Goal: Ask a question: Seek information or help from site administrators or community

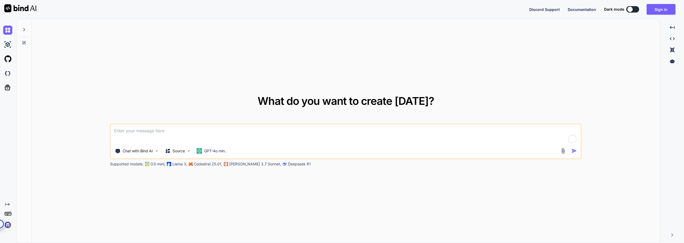
click at [6, 72] on img at bounding box center [7, 73] width 9 height 9
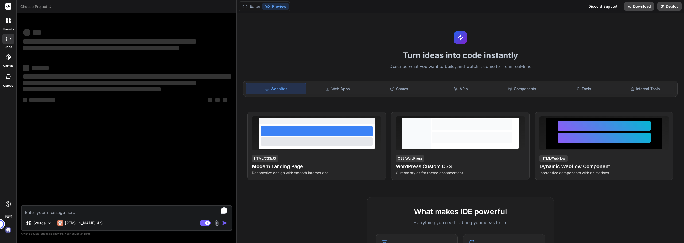
type textarea "x"
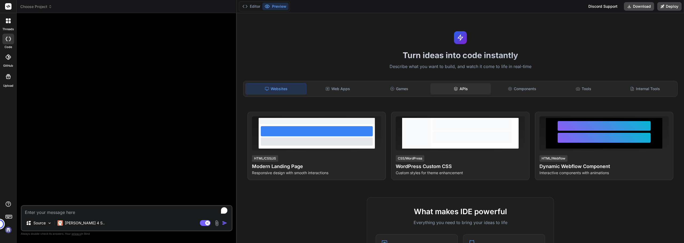
click at [472, 93] on div "APIs" at bounding box center [461, 88] width 60 height 11
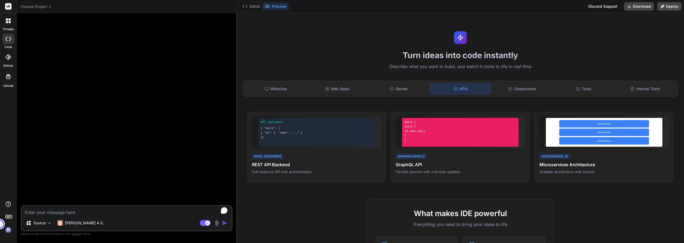
click at [82, 215] on textarea "To enrich screen reader interactions, please activate Accessibility in Grammarl…" at bounding box center [127, 211] width 210 height 10
type textarea "i"
type textarea "x"
type textarea "ic"
type textarea "x"
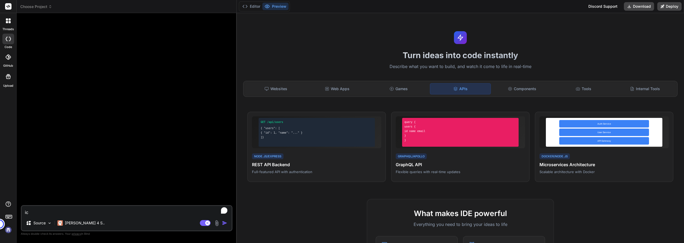
type textarea "ich"
type textarea "x"
type textarea "ich"
type textarea "x"
type textarea "ich m"
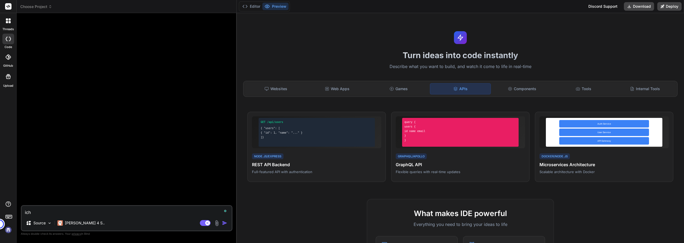
type textarea "x"
type textarea "ich mö"
type textarea "x"
type textarea "ich möc"
type textarea "x"
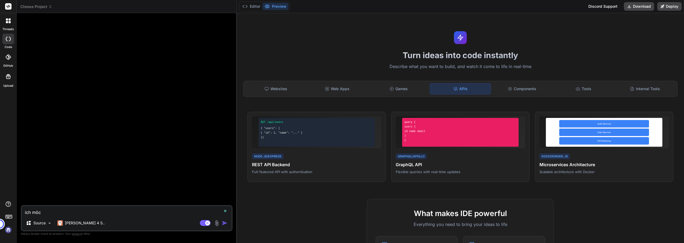
type textarea "ich möch"
type textarea "x"
type textarea "ich möcht"
type textarea "x"
type textarea "ich möchte"
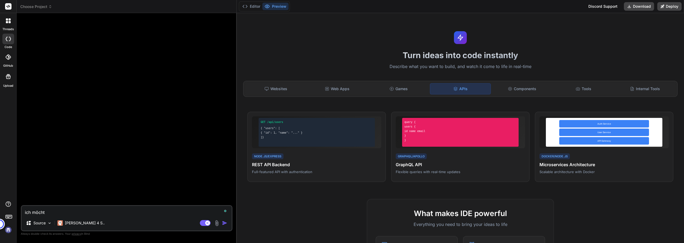
type textarea "x"
type textarea "ich möchte"
type textarea "x"
type textarea "ich möchte e"
type textarea "x"
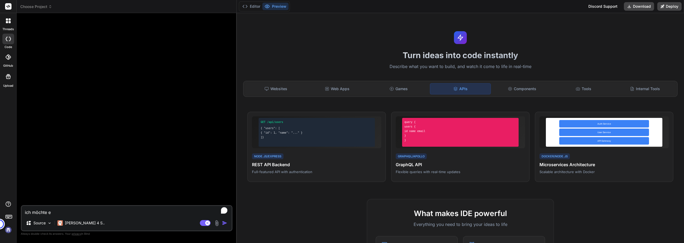
type textarea "ich möchte ei"
type textarea "x"
type textarea "ich möchte ein"
type textarea "x"
type textarea "ich möchte eine"
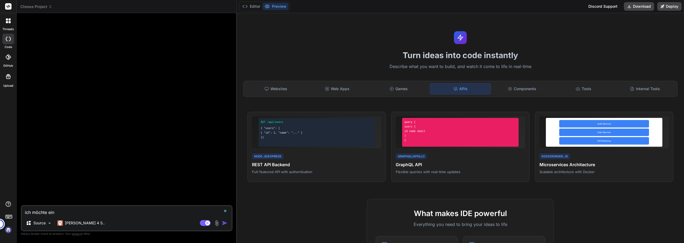
type textarea "x"
type textarea "ich möchte eine"
type textarea "x"
type textarea "ich möchte eine i"
type textarea "x"
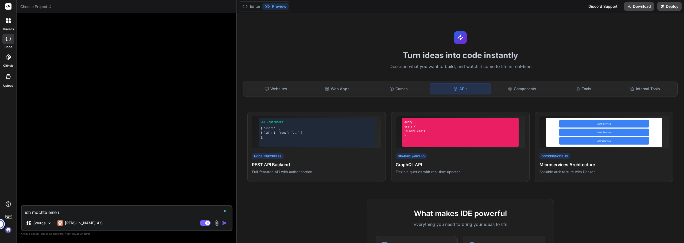
type textarea "ich möchte eine in"
type textarea "x"
type textarea "ich möchte eine int"
type textarea "x"
type textarea "ich möchte eine inte"
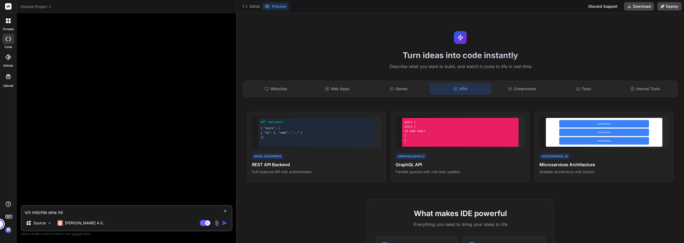
type textarea "x"
type textarea "ich möchte eine integ"
type textarea "x"
type textarea "ich möchte eine integr"
type textarea "x"
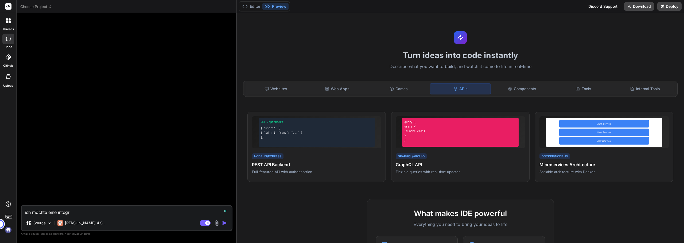
type textarea "ich möchte eine integra"
type textarea "x"
type textarea "ich möchte eine integrat"
type textarea "x"
type textarea "ich möchte eine integrati"
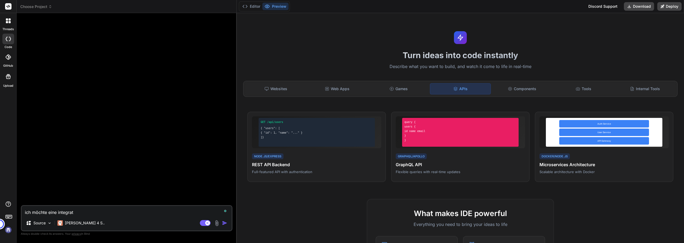
type textarea "x"
type textarea "ich möchte eine integratio"
type textarea "x"
type textarea "ich möchte eine integration"
type textarea "x"
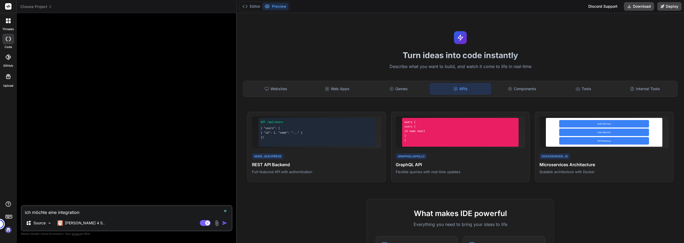
type textarea "ich möchte eine integration"
type textarea "x"
type textarea "ich möchte eine integration z"
type textarea "x"
type textarea "ich möchte eine integration zw"
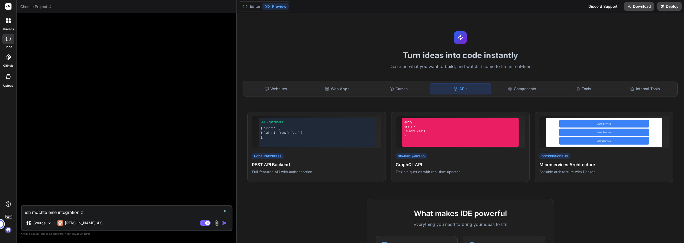
type textarea "x"
type textarea "ich möchte eine integration zwi"
type textarea "x"
type textarea "ich möchte eine integration zwis"
type textarea "x"
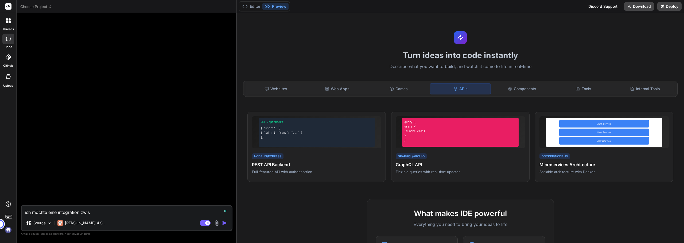
type textarea "ich möchte eine integration zwisc"
type textarea "x"
type textarea "ich möchte eine integration zwisch"
type textarea "x"
type textarea "ich möchte eine integration zwische"
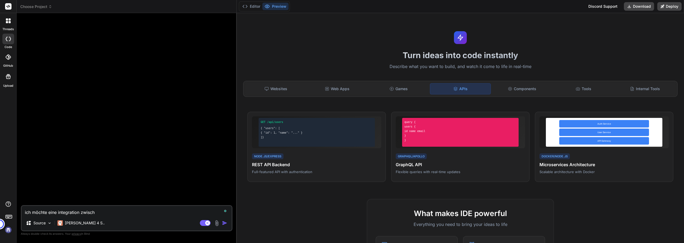
type textarea "x"
type textarea "ich möchte eine integration zwischen"
type textarea "x"
type textarea "ich möchte eine integration zwischen"
type textarea "x"
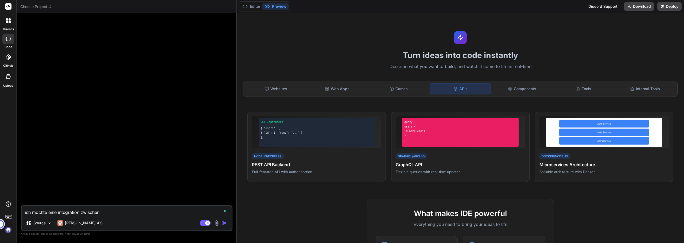
type textarea "ich möchte eine integration zwischen m"
type textarea "x"
type textarea "ich möchte eine integration zwischen ma"
type textarea "x"
type textarea "ich möchte eine integration zwischen mag"
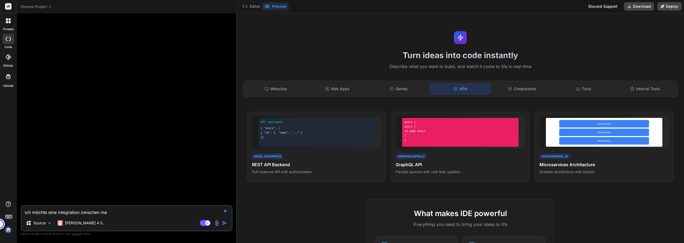
type textarea "x"
type textarea "ich möchte eine integration zwischen mage"
type textarea "x"
type textarea "ich möchte eine integration zwischen magen"
type textarea "x"
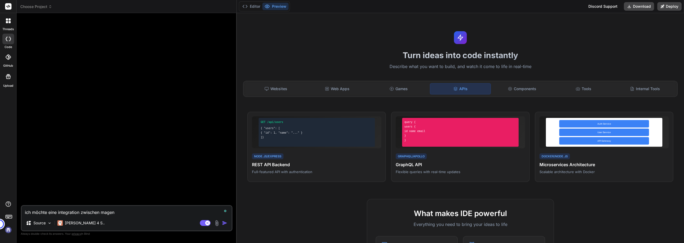
type textarea "ich möchte eine integration zwischen magent"
type textarea "x"
type textarea "ich möchte eine integration zwischen magento"
type textarea "x"
type textarea "ich möchte eine integration zwischen magento"
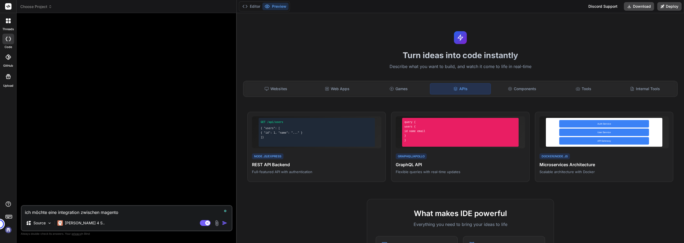
type textarea "x"
type textarea "ich möchte eine integration zwischen magento 2"
type textarea "x"
type textarea "ich möchte eine integration zwischen magento 2."
type textarea "x"
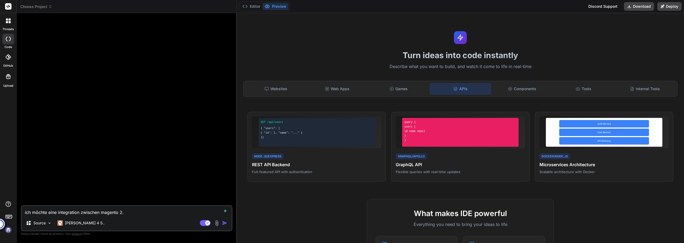
type textarea "ich möchte eine integration zwischen magento 2.x"
type textarea "x"
type textarea "ich möchte eine integration zwischen magento 2.x"
type textarea "x"
type textarea "ich möchte eine integration zwischen magento 2.x u"
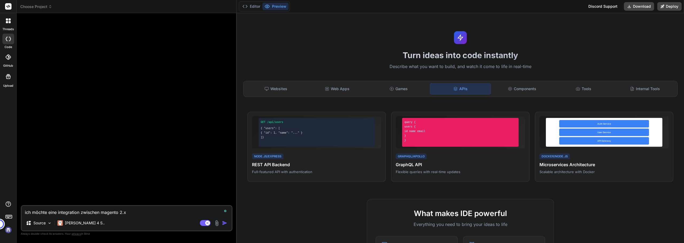
type textarea "x"
type textarea "ich möchte eine integration zwischen magento 2.x un"
type textarea "x"
type textarea "ich möchte eine integration zwischen magento 2.x und"
type textarea "x"
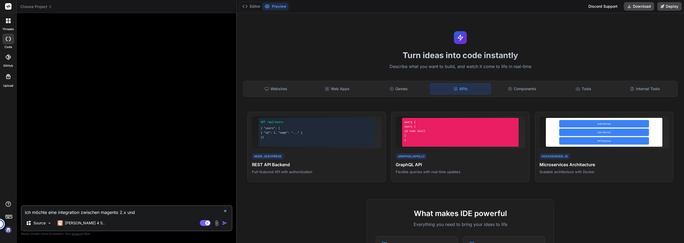
type textarea "ich möchte eine integration zwischen magento 2.x und"
type textarea "x"
type textarea "ich möchte eine integration zwischen magento 2.x und s"
type textarea "x"
type textarea "ich möchte eine integration zwischen magento 2.x und sh"
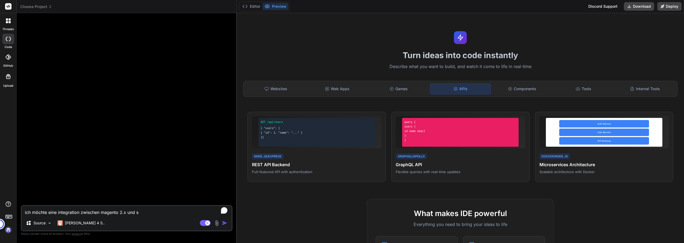
type textarea "x"
type textarea "ich möchte eine integration zwischen magento 2.x und sho"
type textarea "x"
type textarea "ich möchte eine integration zwischen magento 2.x und shop"
type textarea "x"
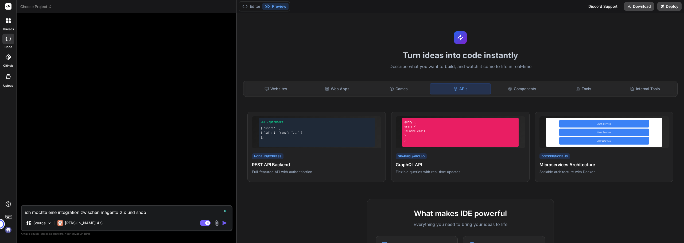
type textarea "ich möchte eine integration zwischen magento 2.x und shopw"
type textarea "x"
type textarea "ich möchte eine integration zwischen magento 2.x und shopwa"
type textarea "x"
type textarea "ich möchte eine integration zwischen magento 2.x und shopwar"
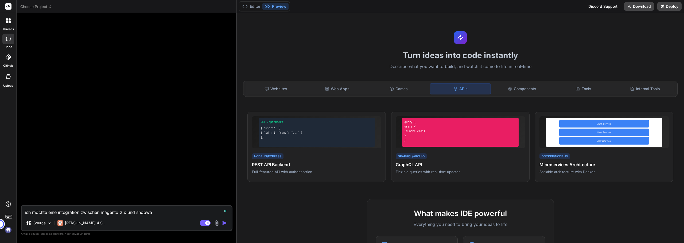
type textarea "x"
type textarea "ich möchte eine integration zwischen magento 2.x und shopware"
type textarea "x"
type textarea "ich möchte eine integration zwischen magento 2.x und shopware"
type textarea "x"
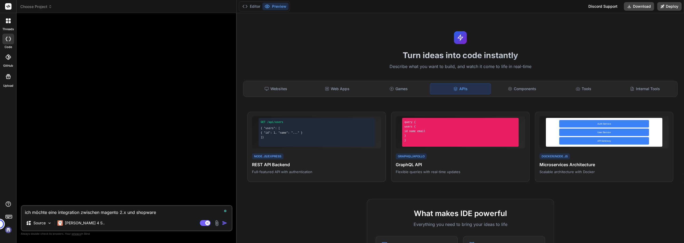
type textarea "ich möchte eine integration zwischen magento 2.x und shopware 6"
type textarea "x"
type textarea "ich möchte eine integration zwischen magento 2.x und shopware 6."
type textarea "x"
type textarea "ich möchte eine integration zwischen magento 2.x und shopware 6.7"
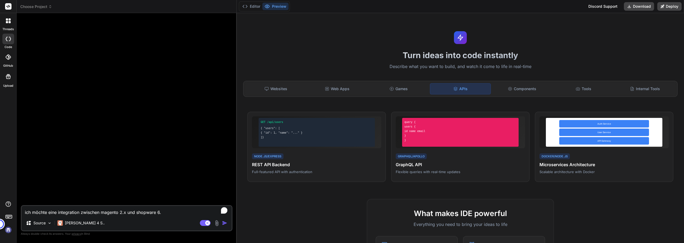
type textarea "x"
type textarea "ich möchte eine integration zwischen magento 2.x und shopware 6.7"
type textarea "x"
type textarea "ich möchte eine integration zwischen magento 2.x und shopware 6.7 s"
type textarea "x"
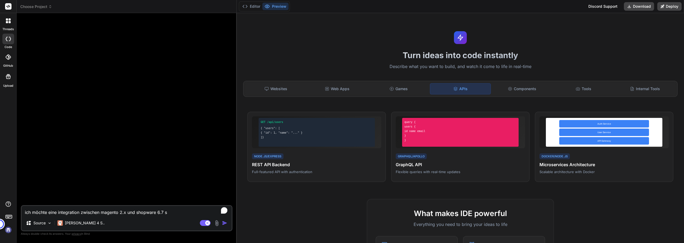
type textarea "ich möchte eine integration zwischen magento 2.x und shopware 6.7 sc"
type textarea "x"
type textarea "ich möchte eine integration zwischen magento 2.x und shopware 6.7 sch"
type textarea "x"
type textarea "ich möchte eine integration zwischen magento 2.x und shopware 6.7 scha"
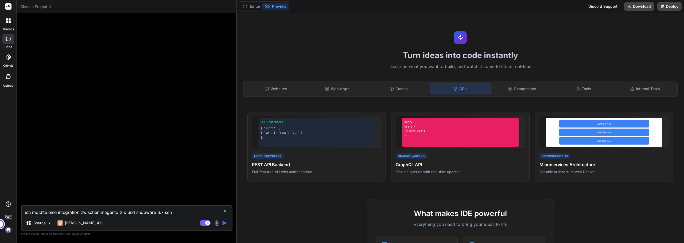
type textarea "x"
type textarea "ich möchte eine integration zwischen magento 2.x und shopware 6.7 schaf"
type textarea "x"
type textarea "ich möchte eine integration zwischen magento 2.x und shopware 6.7 schaff"
type textarea "x"
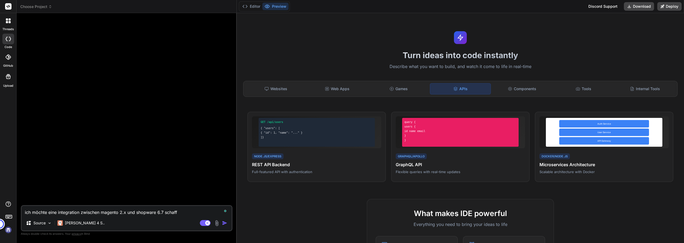
type textarea "ich möchte eine integration zwischen magento 2.x und shopware 6.7 schaffe"
type textarea "x"
type textarea "ich möchte eine integration zwischen magento 2.x und shopware 6.7 schaffen"
type textarea "x"
type textarea "ich möchte eine integration zwischen magento 2.x und shopware 6.7 schaffen,"
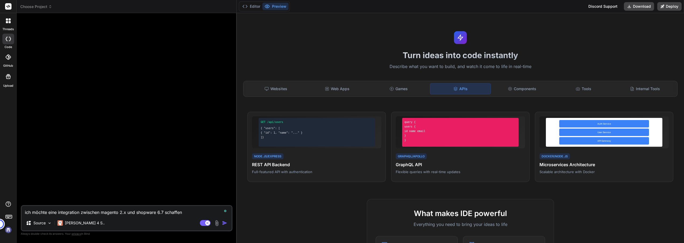
type textarea "x"
type textarea "ich möchte eine integration zwischen magento 2.x und shopware 6.7 schaffen,"
type textarea "x"
type textarea "ich möchte eine integration zwischen magento 2.x und shopware 6.7 schaffen, d"
type textarea "x"
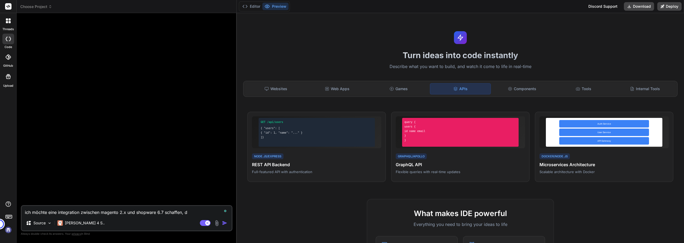
type textarea "ich möchte eine integration zwischen magento 2.x und shopware 6.7 schaffen, di"
type textarea "x"
type textarea "ich möchte eine integration zwischen magento 2.x und shopware 6.7 schaffen, die"
type textarea "x"
type textarea "ich möchte eine integration zwischen magento 2.x und shopware 6.7 schaffen, die"
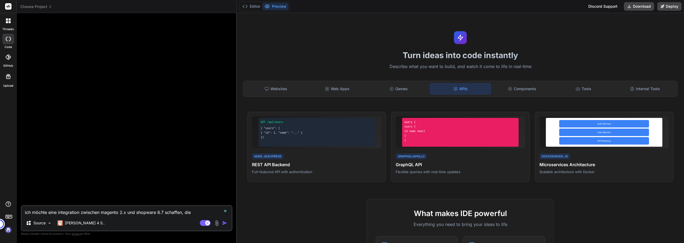
type textarea "x"
type textarea "ich möchte eine integration zwischen magento 2.x und shopware 6.7 schaffen, die…"
type textarea "x"
type textarea "ich möchte eine integration zwischen magento 2.x und shopware 6.7 schaffen, die…"
type textarea "x"
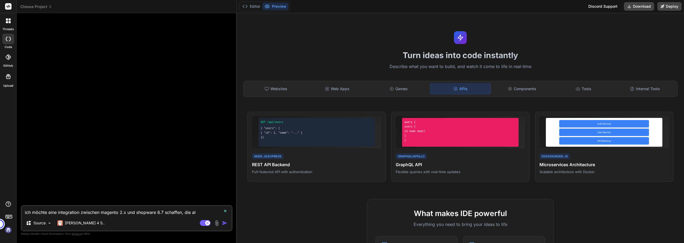
type textarea "ich möchte eine integration zwischen magento 2.x und shopware 6.7 schaffen, die…"
type textarea "x"
type textarea "ich möchte eine integration zwischen magento 2.x und shopware 6.7 schaffen, die…"
type textarea "x"
type textarea "ich möchte eine integration zwischen magento 2.x und shopware 6.7 schaffen, die…"
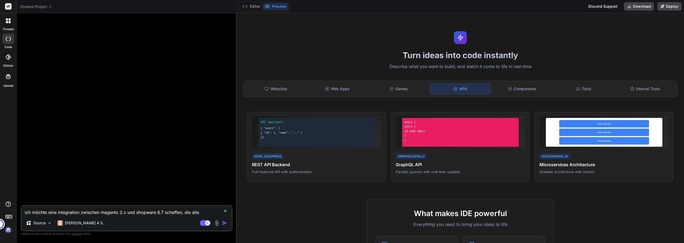
type textarea "x"
type textarea "ich möchte eine integration zwischen magento 2.x und shopware 6.7 schaffen, die…"
type textarea "x"
type textarea "ich möchte eine integration zwischen magento 2.x und shopware 6.7 schaffen, die…"
type textarea "x"
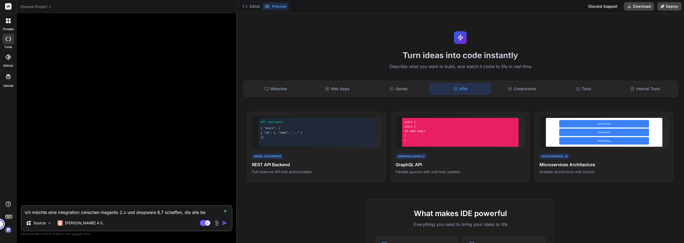
type textarea "ich möchte eine integration zwischen magento 2.x und shopware 6.7 schaffen, die…"
type textarea "x"
type textarea "ich möchte eine integration zwischen magento 2.x und shopware 6.7 schaffen, die…"
type textarea "x"
type textarea "ich möchte eine integration zwischen magento 2.x und shopware 6.7 schaffen, die…"
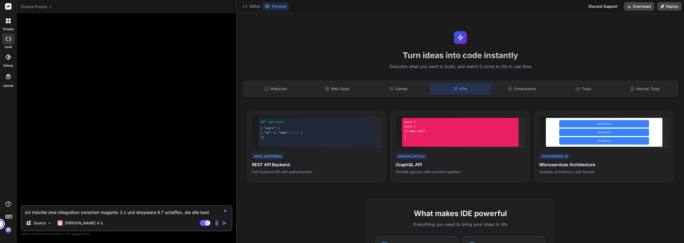
type textarea "x"
type textarea "ich möchte eine integration zwischen magento 2.x und shopware 6.7 schaffen, die…"
type textarea "x"
type textarea "ich möchte eine integration zwischen magento 2.x und shopware 6.7 schaffen, die…"
type textarea "x"
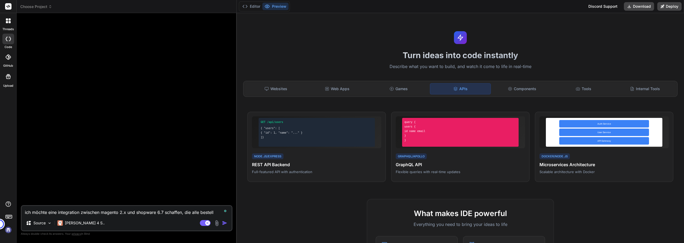
type textarea "ich möchte eine integration zwischen magento 2.x und shopware 6.7 schaffen, die…"
type textarea "x"
type textarea "ich möchte eine integration zwischen magento 2.x und shopware 6.7 schaffen, die…"
type textarea "x"
type textarea "ich möchte eine integration zwischen magento 2.x und shopware 6.7 schaffen, die…"
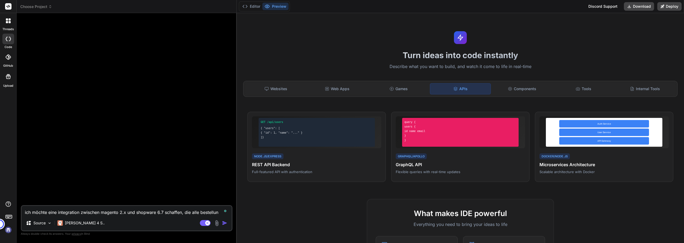
type textarea "x"
type textarea "ich möchte eine integration zwischen magento 2.x und shopware 6.7 schaffen, die…"
type textarea "x"
type textarea "ich möchte eine integration zwischen magento 2.x und shopware 6.7 schaffen, die…"
type textarea "x"
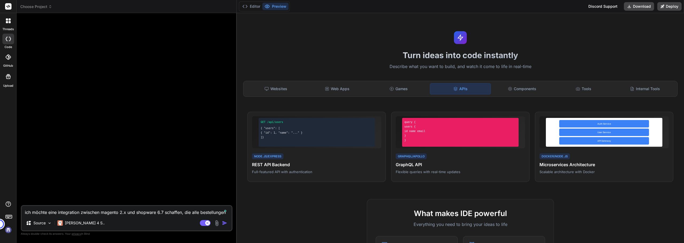
type textarea "ich möchte eine integration zwischen magento 2.x und shopware 6.7 schaffen, die…"
type textarea "x"
type textarea "ich möchte eine integration zwischen magento 2.x und shopware 6.7 schaffen, die…"
type textarea "x"
type textarea "ich möchte eine integration zwischen magento 2.x und shopware 6.7 schaffen, die…"
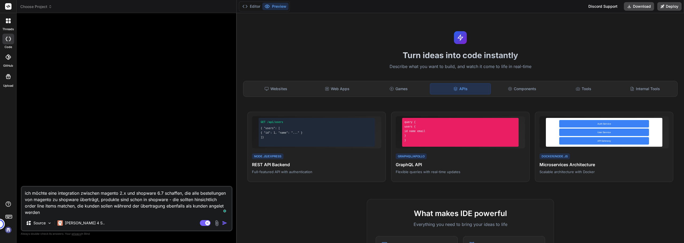
click at [225, 224] on img "button" at bounding box center [224, 223] width 5 height 5
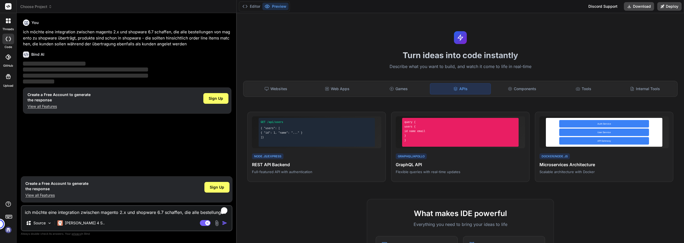
click at [6, 231] on img at bounding box center [8, 230] width 9 height 9
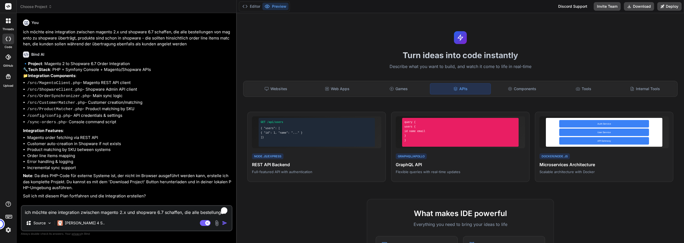
scroll to position [3, 0]
click at [106, 213] on textarea "ich möchte eine integration zwischen magento 2.x und shopware 6.7 schaffen, die…" at bounding box center [127, 211] width 210 height 10
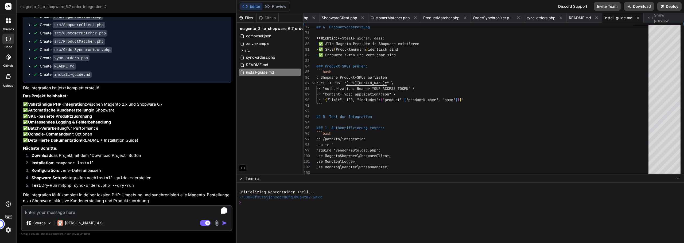
scroll to position [303, 0]
click at [119, 218] on div "Source Claude 4 S.. Agent Mode. When this toggle is activated, AI automatically…" at bounding box center [127, 219] width 212 height 26
click at [114, 213] on textarea "To enrich screen reader interactions, please activate Accessibility in Grammarl…" at bounding box center [127, 211] width 210 height 10
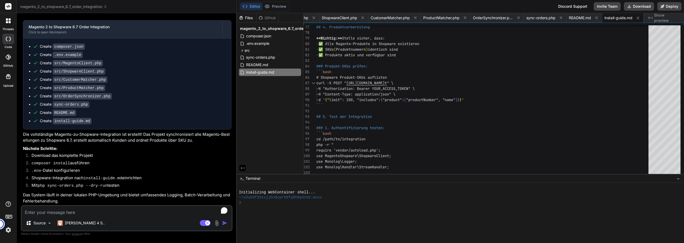
scroll to position [668, 0]
click at [670, 8] on button "Deploy" at bounding box center [669, 6] width 24 height 9
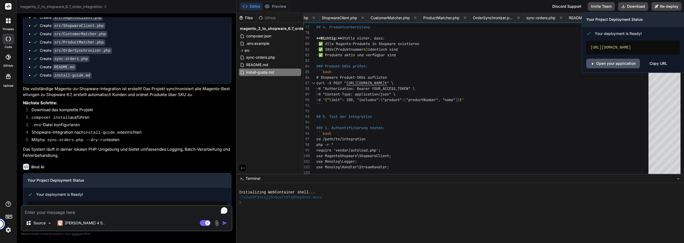
click at [612, 67] on link "Open your application" at bounding box center [613, 64] width 54 height 10
click at [625, 68] on link "Open your application" at bounding box center [613, 64] width 54 height 10
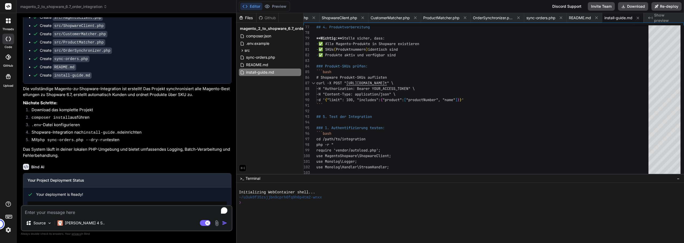
click at [135, 212] on textarea "To enrich screen reader interactions, please activate Accessibility in Grammarl…" at bounding box center [127, 211] width 210 height 10
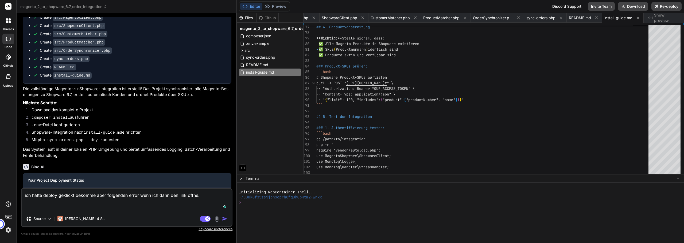
paste textarea "404: NOT_FOUND Code: NOT_FOUND ID: fra1::kks9b-1758563637123-f8a3d9478ea7 Read …"
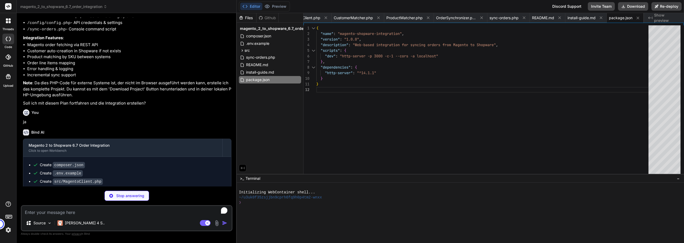
scroll to position [0, 0]
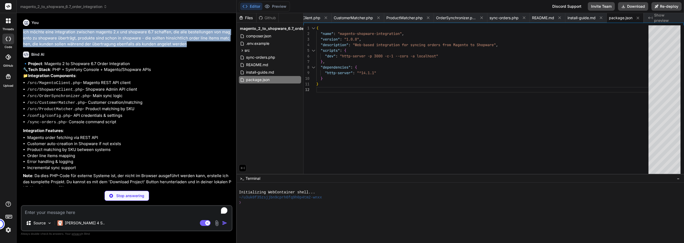
drag, startPoint x: 23, startPoint y: 30, endPoint x: 212, endPoint y: 47, distance: 189.7
click at [212, 47] on p "ich möchte eine integration zwischen magento 2.x und shopware 6.7 schaffen, die…" at bounding box center [127, 38] width 208 height 18
copy p "ich möchte eine integration zwischen magento 2.x und shopware 6.7 schaffen, die…"
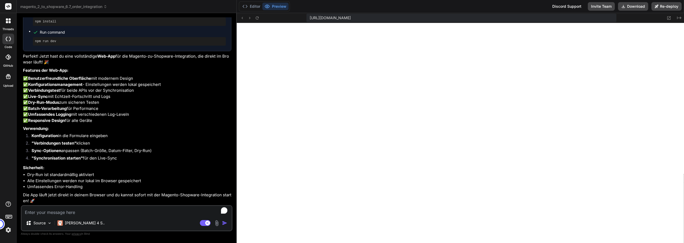
scroll to position [269, 0]
click at [106, 213] on textarea "To enrich screen reader interactions, please activate Accessibility in Grammarl…" at bounding box center [127, 211] width 210 height 10
click at [150, 208] on textarea "verbindung fehlgeschlagen magento - warum? Zugangsdaten und URL stimmen" at bounding box center [127, 211] width 210 height 10
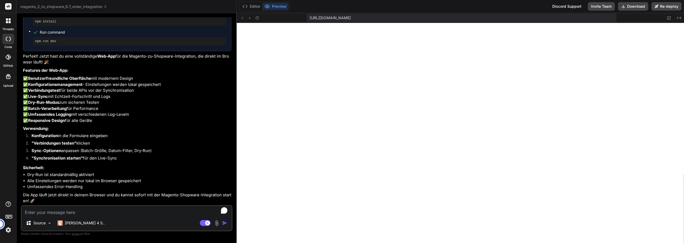
click at [99, 215] on textarea "To enrich screen reader interactions, please activate Accessibility in Grammarl…" at bounding box center [127, 211] width 210 height 10
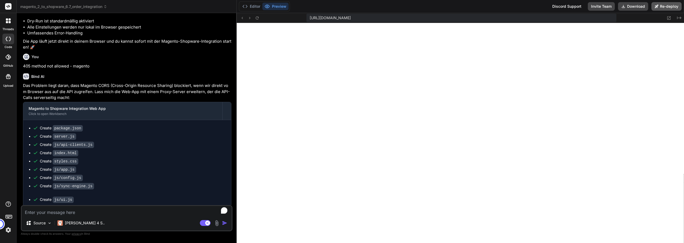
scroll to position [452, 0]
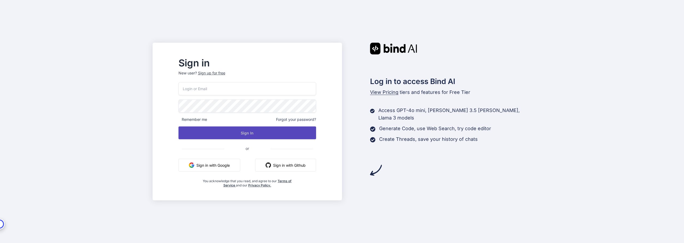
type input "[PERSON_NAME][EMAIL_ADDRESS][DOMAIN_NAME]"
click at [232, 136] on button "Sign In" at bounding box center [248, 133] width 138 height 13
click at [231, 132] on button "Sign In" at bounding box center [248, 133] width 138 height 13
